Goal: Transaction & Acquisition: Obtain resource

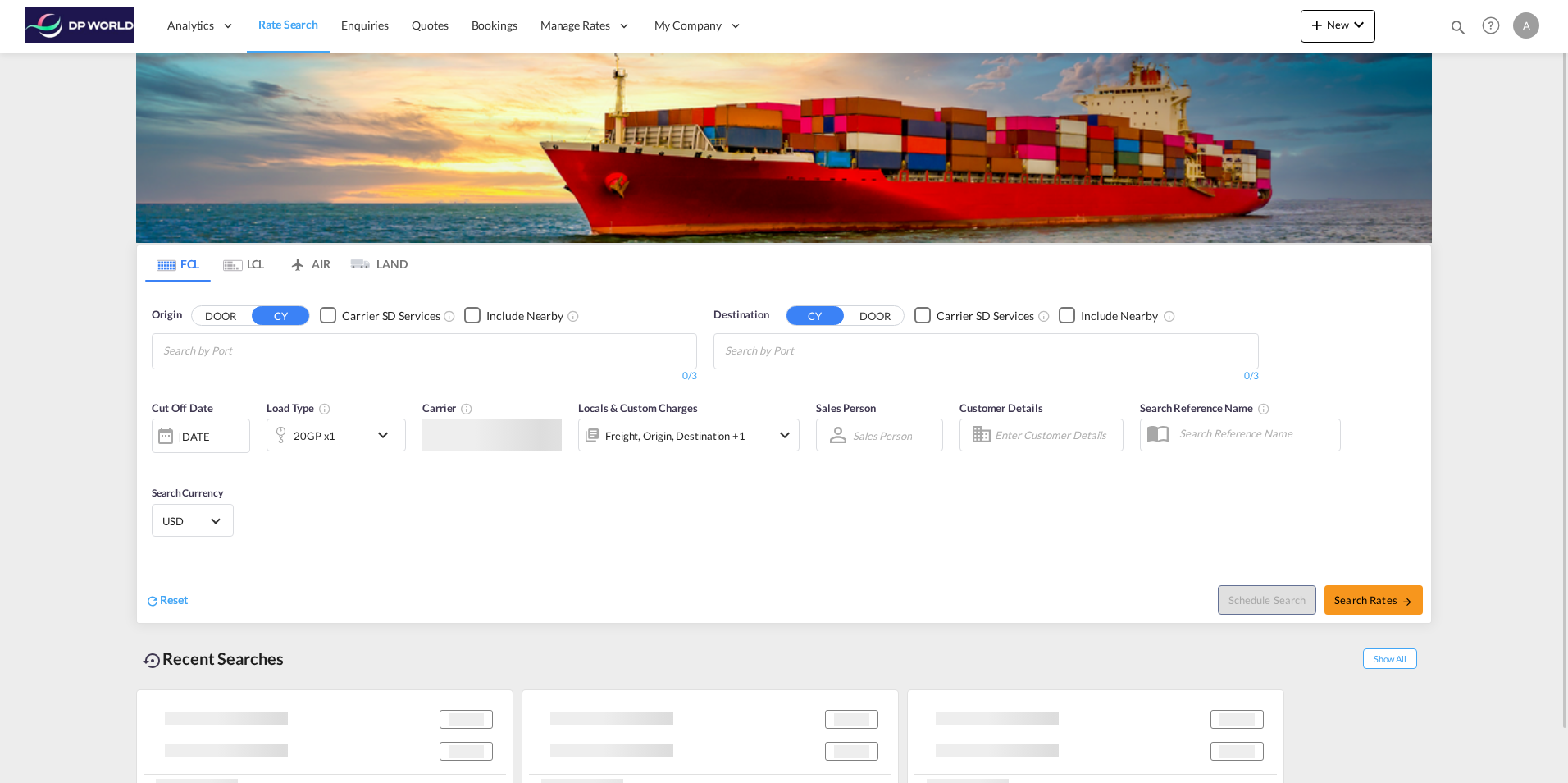
click at [253, 348] on input "Chips input." at bounding box center [241, 351] width 156 height 27
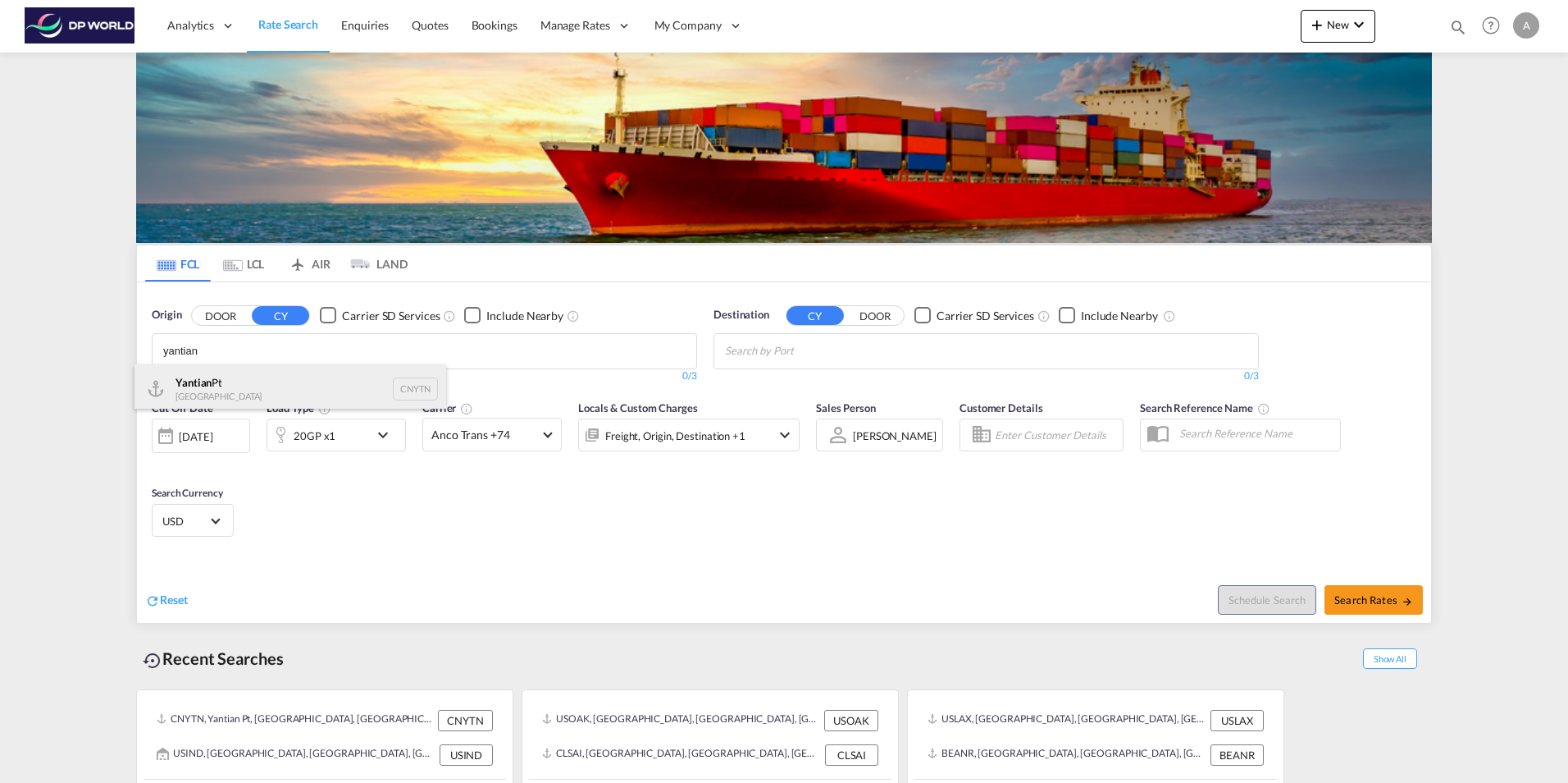
type input "yantian"
click at [207, 386] on div "Yantian Pt China CNYTN" at bounding box center [290, 389] width 312 height 49
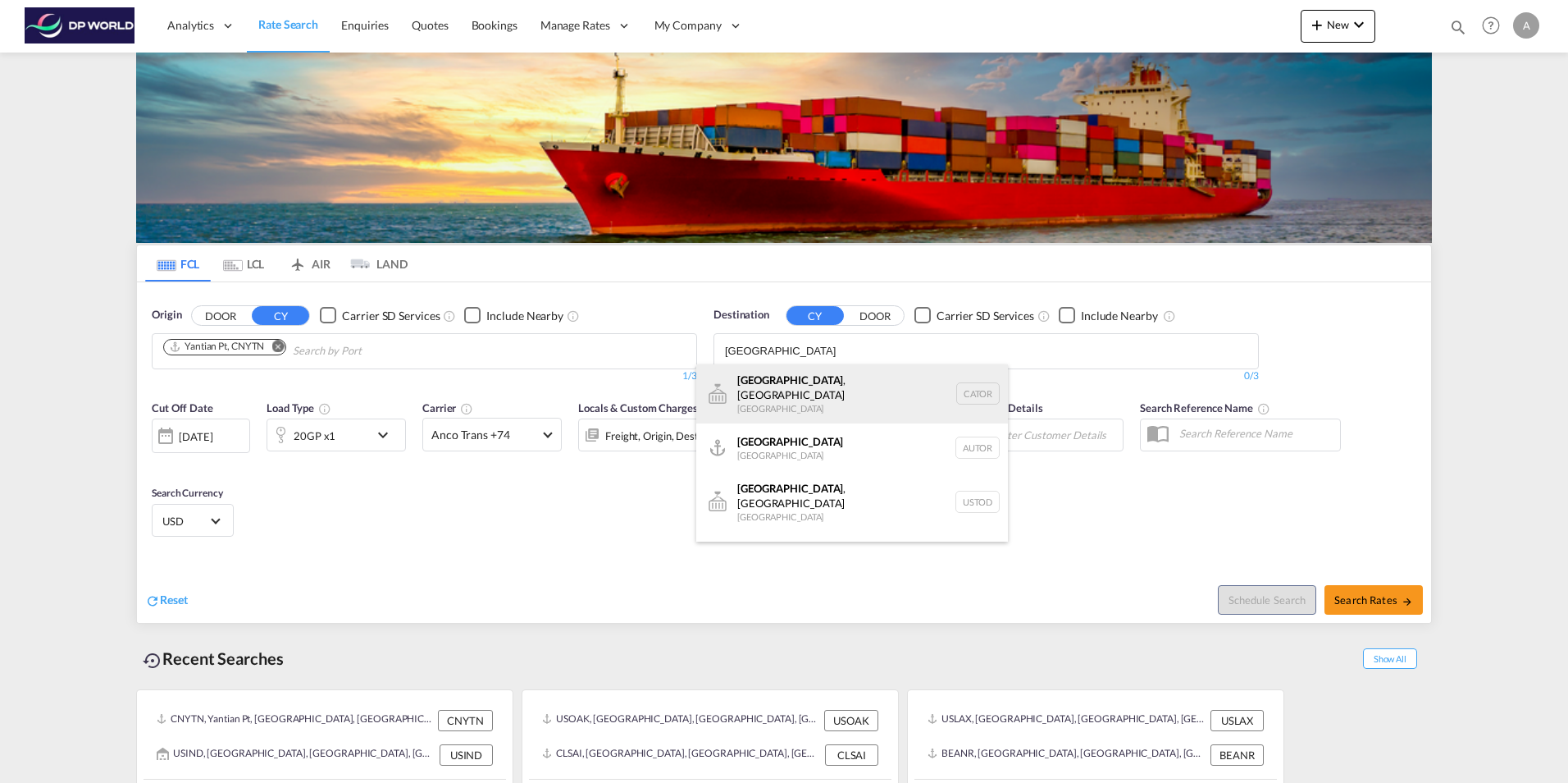
type input "[GEOGRAPHIC_DATA]"
click at [804, 382] on div "[GEOGRAPHIC_DATA] , ON [GEOGRAPHIC_DATA] CATOR" at bounding box center [853, 394] width 312 height 59
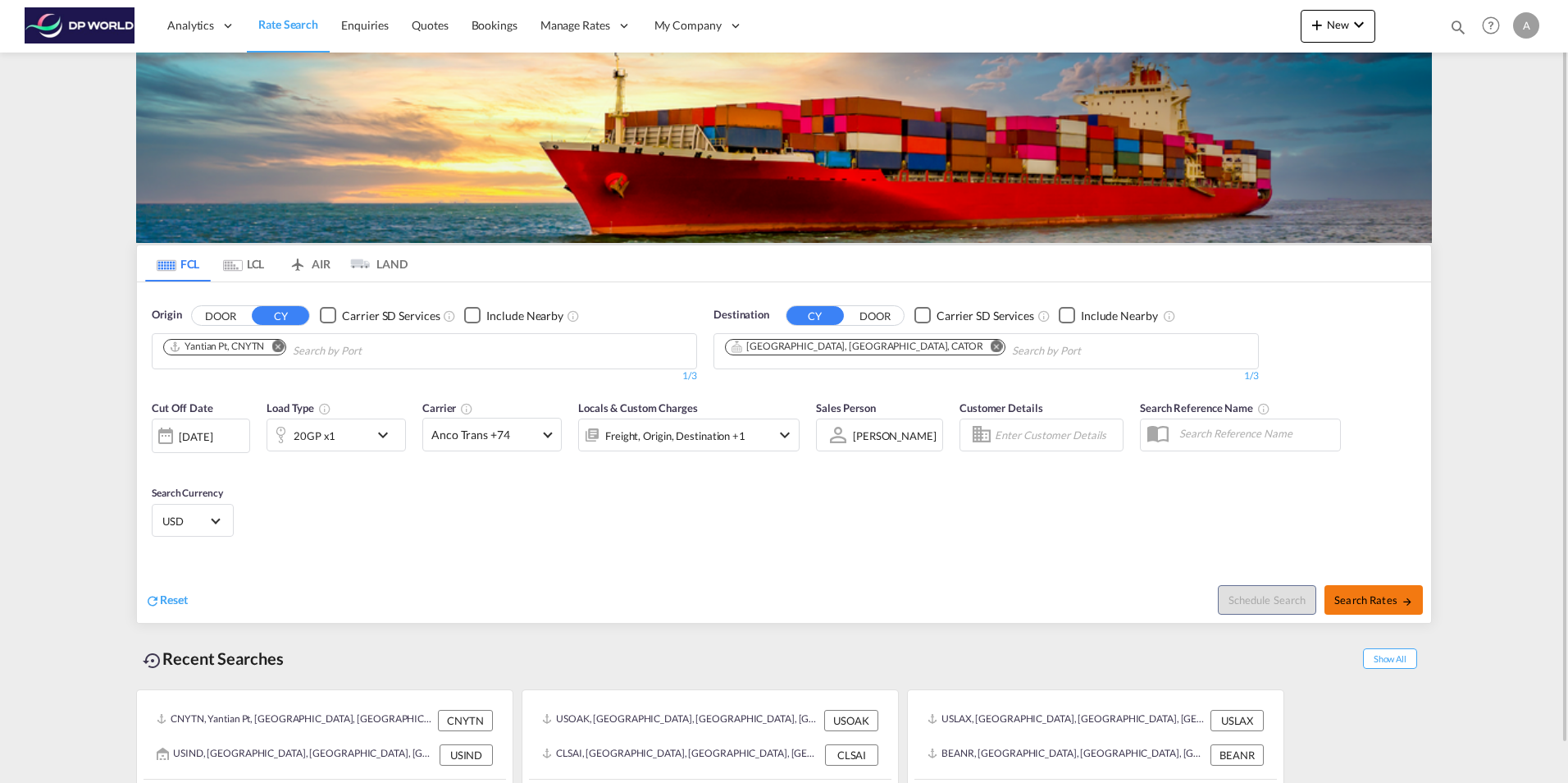
click at [1370, 599] on span "Search Rates" at bounding box center [1374, 599] width 79 height 13
type input "CNYTN to CATOR / [DATE]"
